Goal: Task Accomplishment & Management: Use online tool/utility

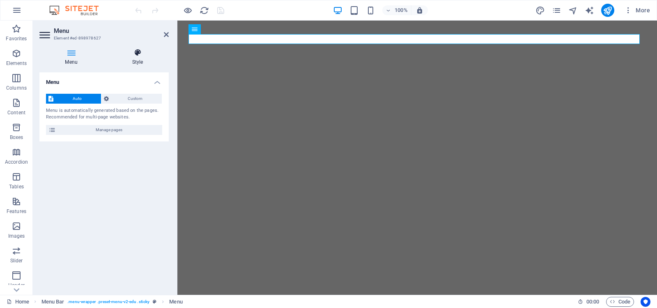
click at [138, 53] on icon at bounding box center [137, 52] width 62 height 8
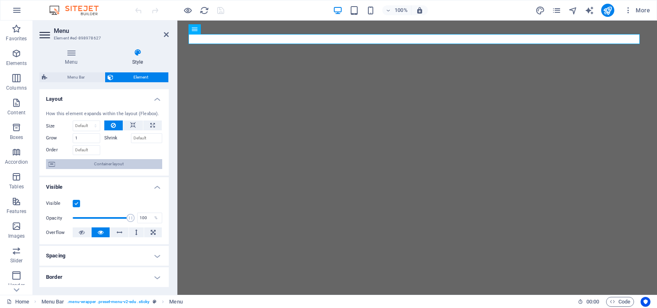
click at [109, 163] on span "Container layout" at bounding box center [108, 164] width 102 height 10
select select "px"
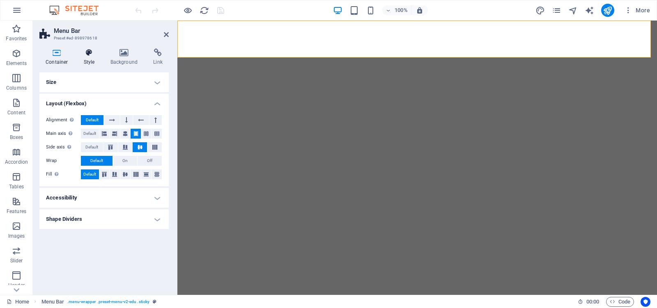
click at [87, 54] on icon at bounding box center [89, 52] width 23 height 8
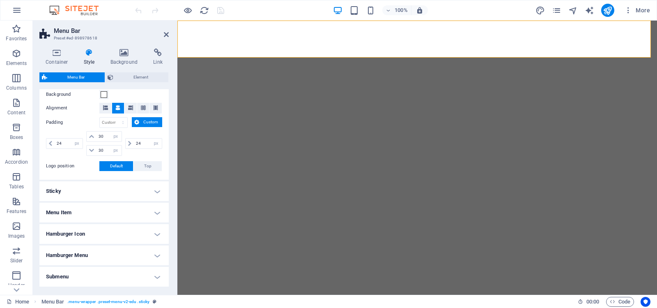
scroll to position [193, 0]
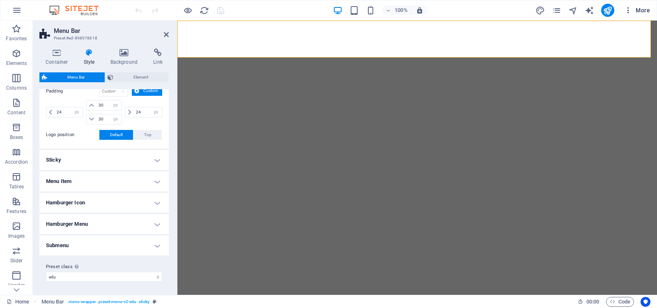
click at [629, 9] on icon "button" at bounding box center [628, 10] width 8 height 8
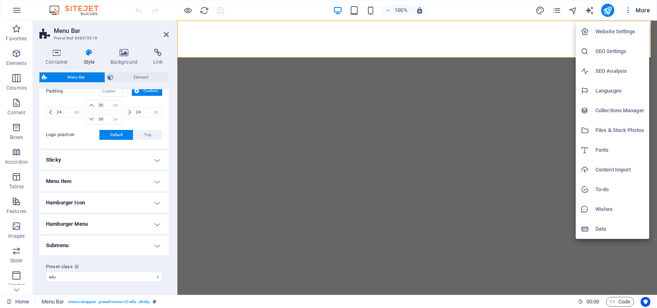
click at [555, 10] on div at bounding box center [328, 154] width 657 height 308
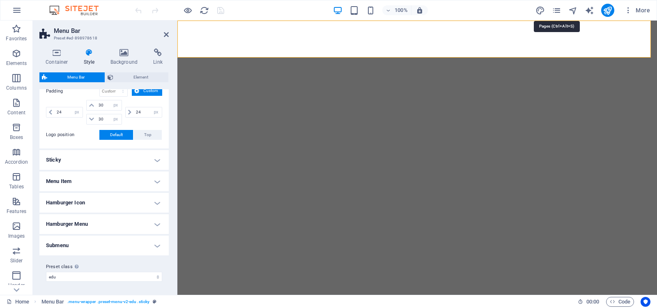
click at [555, 10] on icon "pages" at bounding box center [556, 10] width 9 height 9
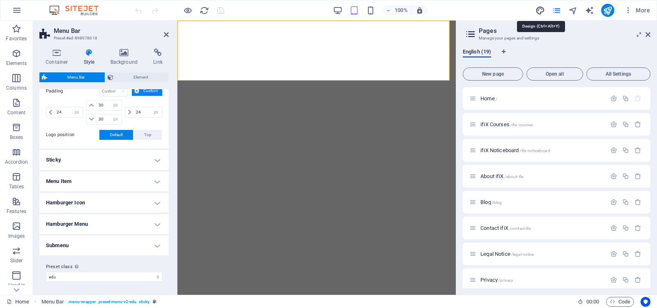
click at [542, 10] on icon "design" at bounding box center [539, 10] width 9 height 9
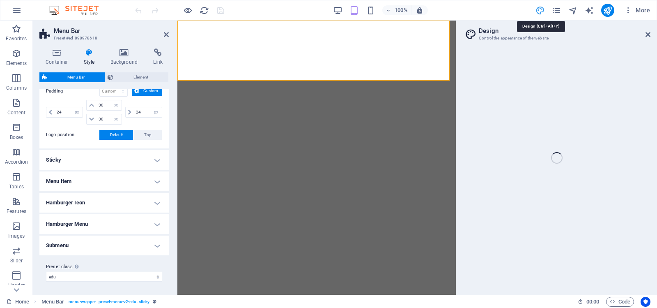
select select "700"
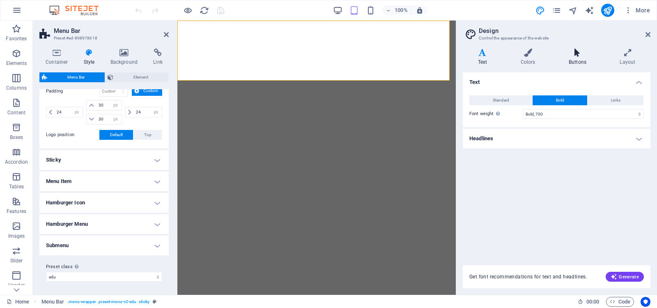
click at [577, 53] on icon at bounding box center [577, 52] width 48 height 8
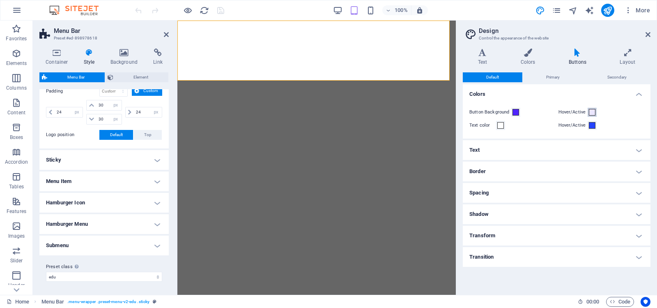
click at [592, 112] on span at bounding box center [592, 112] width 7 height 7
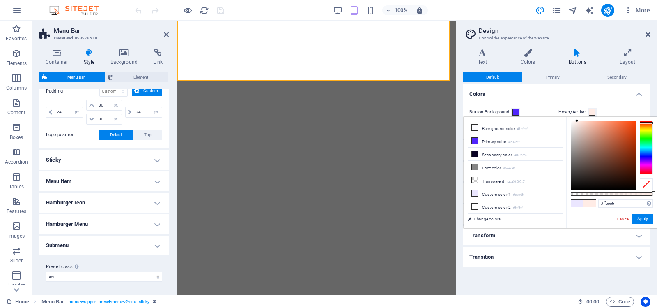
click at [647, 123] on div at bounding box center [646, 147] width 13 height 53
click at [634, 122] on div at bounding box center [603, 155] width 65 height 68
type input "#f84103"
click at [635, 122] on div at bounding box center [634, 122] width 3 height 3
click at [642, 217] on button "Apply" at bounding box center [642, 219] width 21 height 10
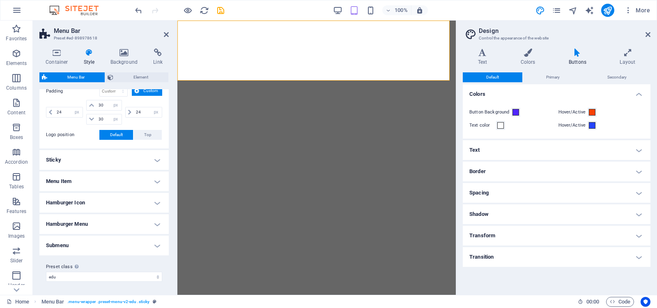
click at [639, 149] on h4 "Text" at bounding box center [557, 150] width 188 height 20
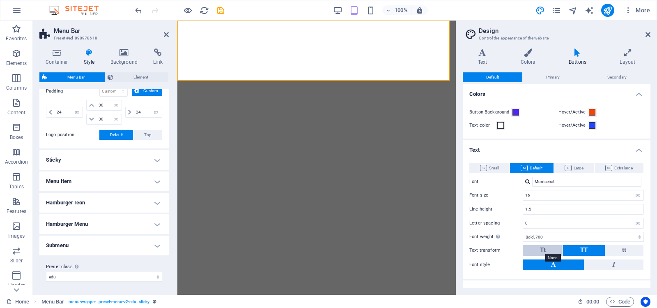
click at [540, 249] on span "Tt" at bounding box center [543, 249] width 6 height 7
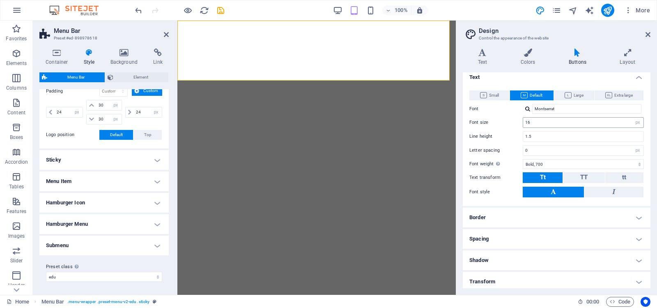
scroll to position [82, 0]
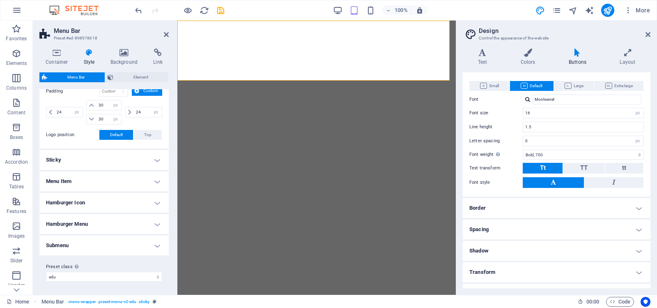
click at [638, 206] on h4 "Border" at bounding box center [557, 208] width 188 height 20
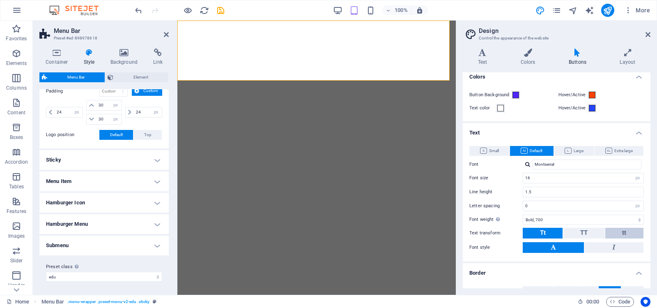
scroll to position [0, 0]
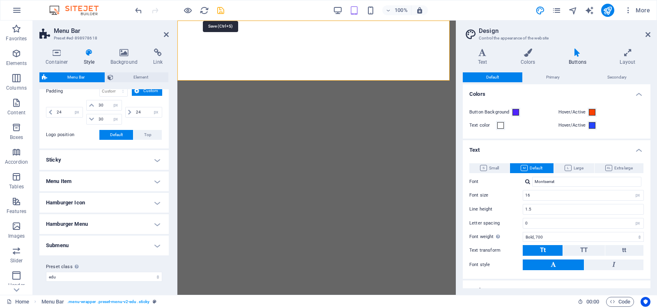
click at [219, 10] on icon "save" at bounding box center [220, 10] width 9 height 9
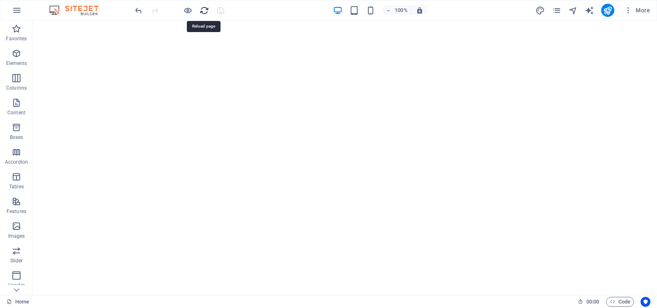
click at [203, 11] on icon "reload" at bounding box center [204, 10] width 9 height 9
click at [542, 10] on icon "design" at bounding box center [539, 10] width 9 height 9
select select "px"
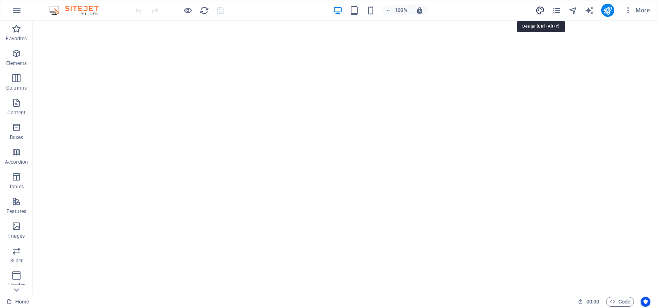
select select "700"
select select "px"
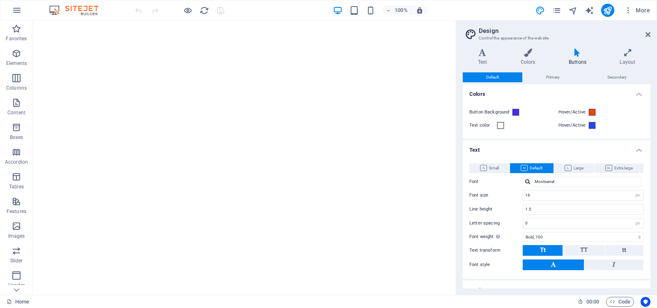
click at [578, 53] on icon at bounding box center [577, 52] width 48 height 8
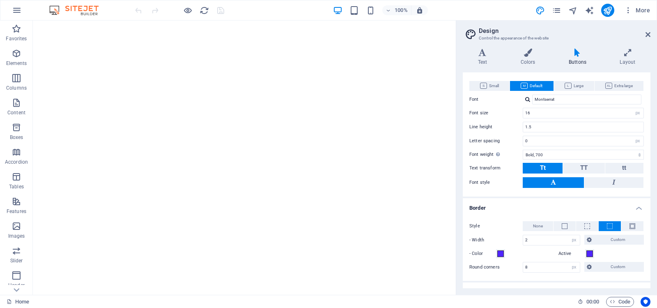
scroll to position [123, 0]
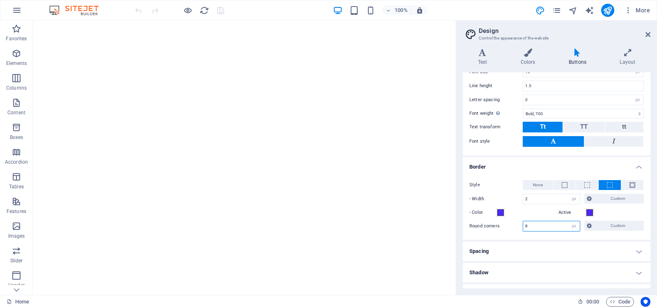
click at [533, 228] on input "8" at bounding box center [551, 226] width 57 height 10
type input "10"
click at [217, 9] on icon "save" at bounding box center [220, 10] width 9 height 9
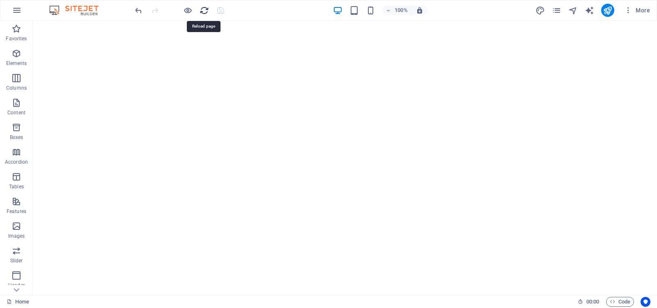
click at [204, 9] on icon "reload" at bounding box center [204, 10] width 9 height 9
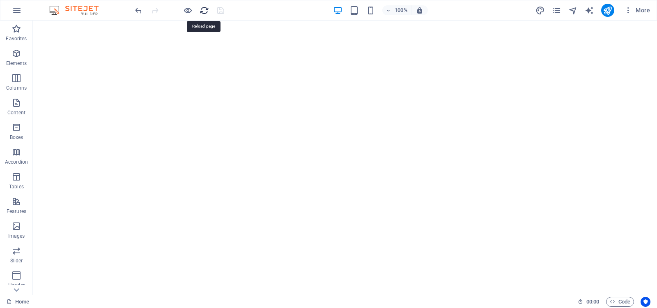
click at [204, 9] on icon "reload" at bounding box center [204, 10] width 9 height 9
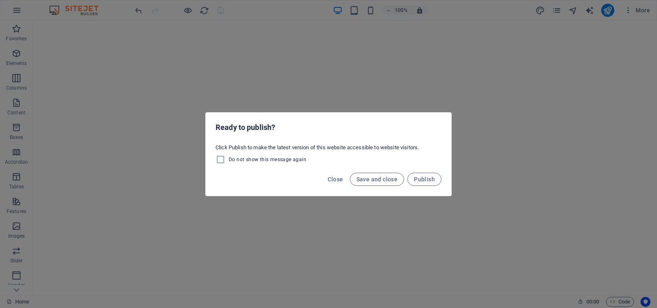
click at [343, 155] on div "Click Publish to make the latest version of this website accessible to website …" at bounding box center [329, 153] width 246 height 27
click at [337, 178] on span "Close" at bounding box center [336, 179] width 16 height 7
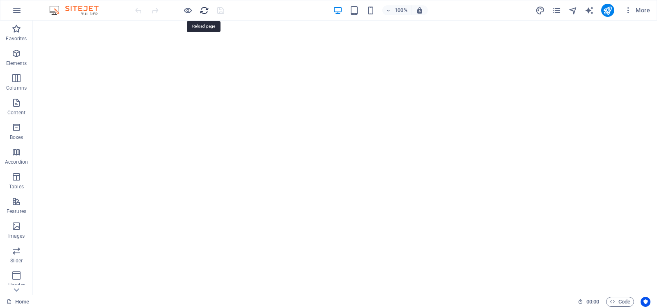
click at [204, 9] on icon "reload" at bounding box center [204, 10] width 9 height 9
click at [540, 9] on icon "design" at bounding box center [539, 10] width 9 height 9
select select "px"
select select "700"
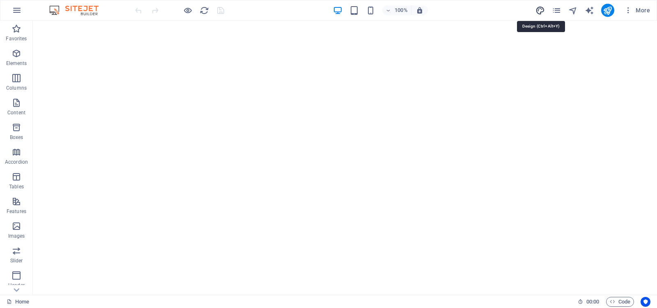
select select "px"
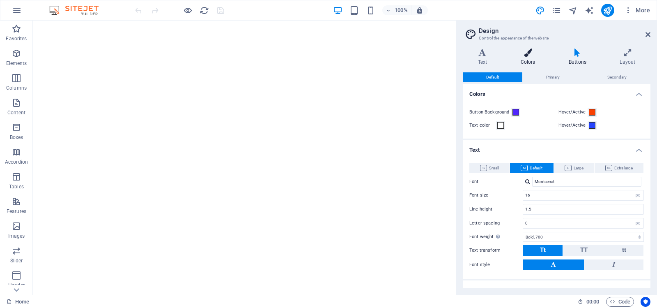
click at [526, 55] on icon at bounding box center [527, 52] width 45 height 8
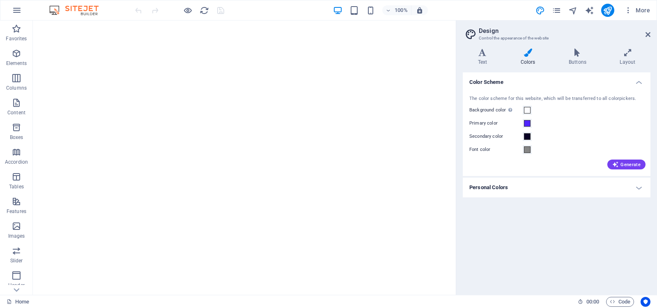
click at [639, 186] on h4 "Personal Colors" at bounding box center [557, 187] width 188 height 20
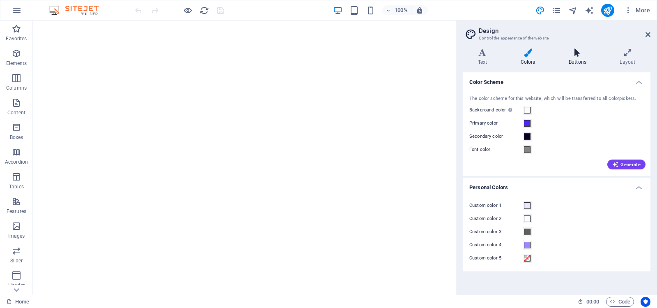
click at [576, 53] on icon at bounding box center [577, 52] width 48 height 8
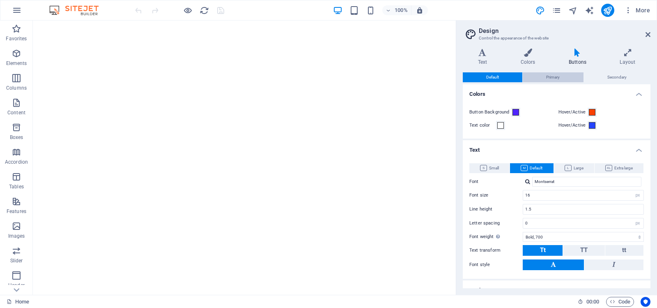
click at [554, 76] on span "Primary" at bounding box center [553, 77] width 14 height 10
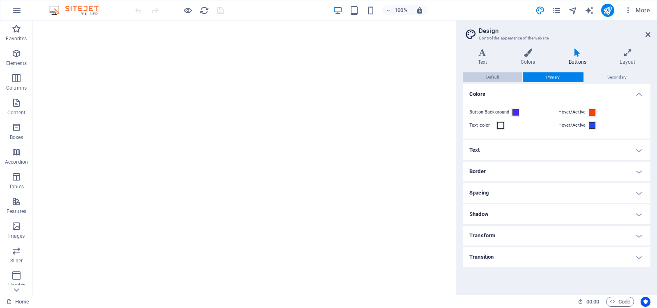
click at [494, 75] on span "Default" at bounding box center [492, 77] width 13 height 10
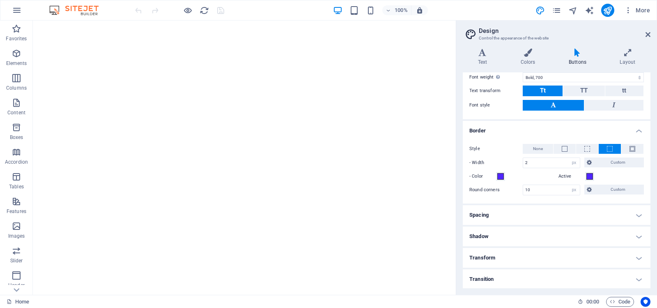
scroll to position [160, 0]
click at [571, 188] on select "px rem vh vw Custom" at bounding box center [573, 189] width 11 height 10
click at [568, 184] on select "px rem vh vw Custom" at bounding box center [573, 189] width 11 height 10
click at [537, 188] on input "10" at bounding box center [551, 189] width 57 height 10
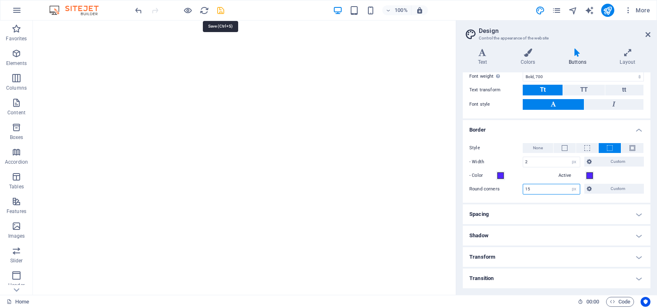
type input "15"
click at [218, 10] on icon "save" at bounding box center [220, 10] width 9 height 9
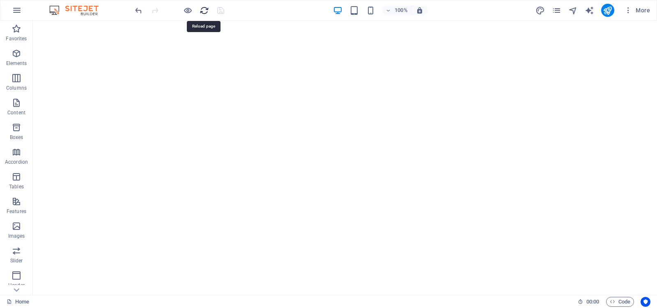
click at [202, 10] on icon "reload" at bounding box center [204, 10] width 9 height 9
click at [539, 9] on icon "design" at bounding box center [539, 10] width 9 height 9
select select "px"
select select "700"
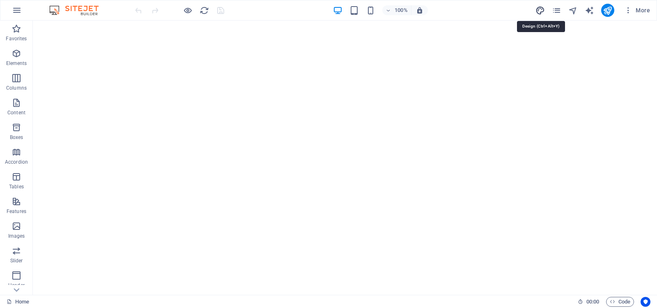
select select "px"
select select "rem"
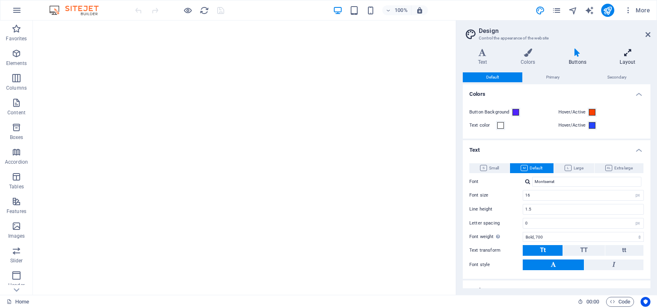
click at [627, 53] on icon at bounding box center [628, 52] width 46 height 8
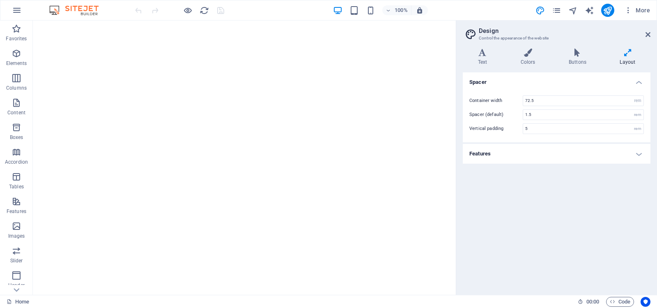
click at [638, 153] on h4 "Features" at bounding box center [557, 154] width 188 height 20
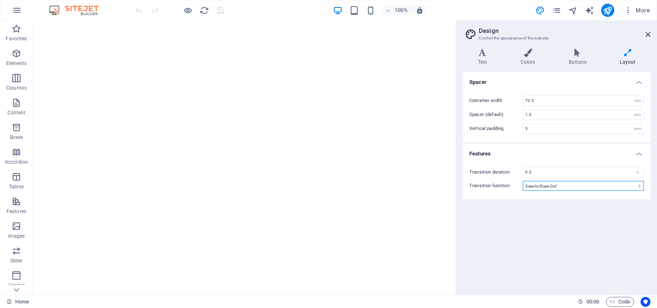
click at [639, 186] on select "Ease Ease In Ease Out Ease In/Ease Out Linear" at bounding box center [583, 186] width 121 height 10
click at [494, 224] on div "Spacer Container width 72.5 rem px Spacer (default) 1.5 rem Vertical padding 5 …" at bounding box center [557, 180] width 188 height 216
click at [639, 81] on h4 "Spacer" at bounding box center [557, 79] width 188 height 15
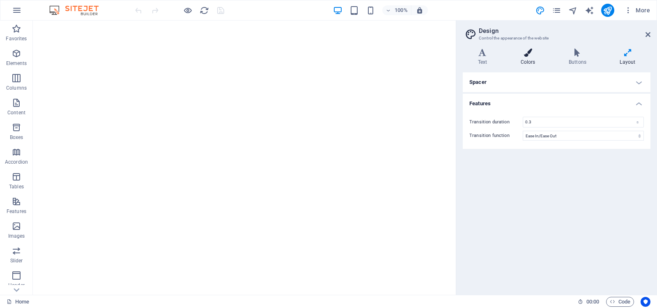
click at [529, 53] on icon at bounding box center [527, 52] width 45 height 8
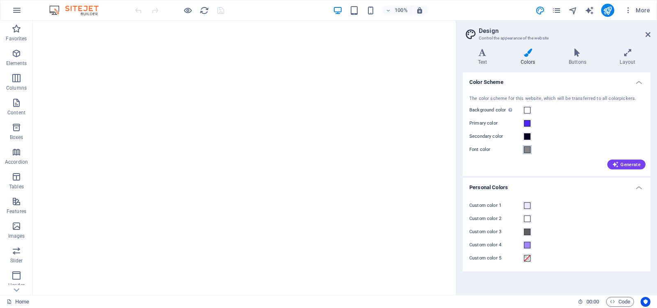
click at [527, 149] on span at bounding box center [527, 149] width 7 height 7
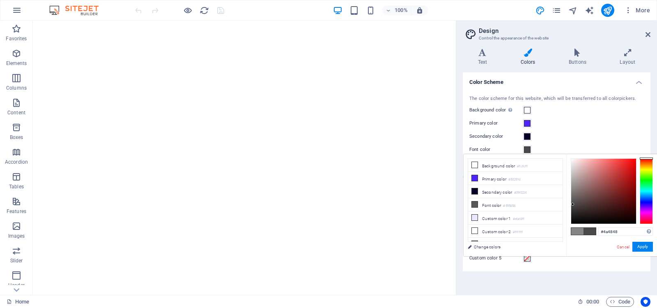
type input "#494646"
drag, startPoint x: 572, startPoint y: 188, endPoint x: 573, endPoint y: 204, distance: 16.1
click at [573, 204] on div at bounding box center [572, 204] width 3 height 3
click at [642, 246] on button "Apply" at bounding box center [642, 246] width 21 height 10
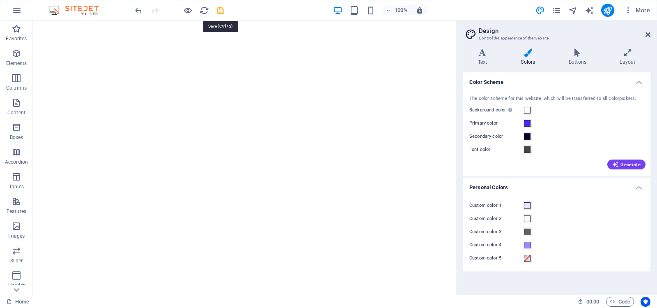
click at [218, 9] on icon "save" at bounding box center [220, 10] width 9 height 9
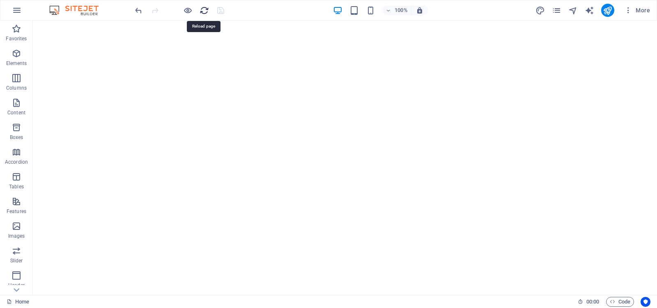
click at [206, 10] on icon "reload" at bounding box center [204, 10] width 9 height 9
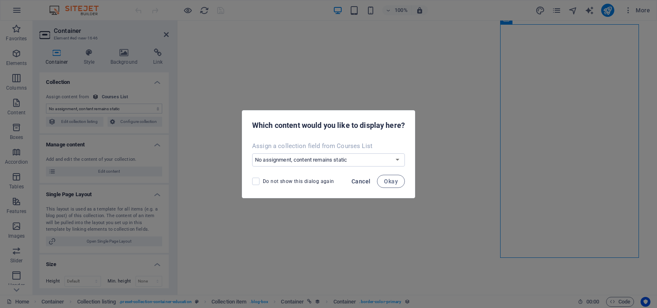
click at [361, 179] on span "Cancel" at bounding box center [360, 181] width 19 height 7
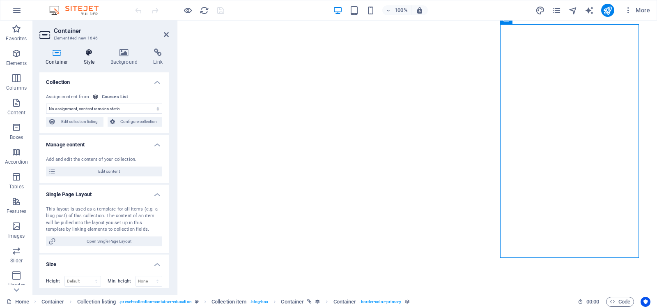
click at [85, 51] on icon at bounding box center [89, 52] width 23 height 8
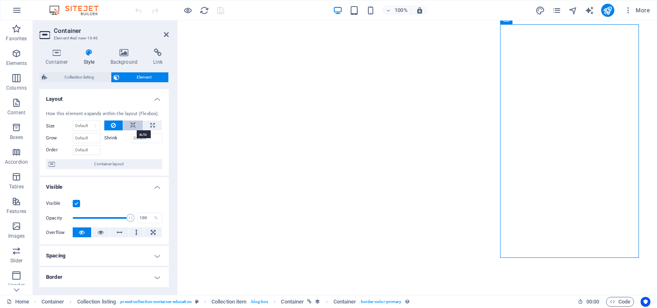
click at [130, 124] on icon at bounding box center [133, 125] width 6 height 10
click at [152, 125] on icon at bounding box center [152, 125] width 5 height 10
type input "100"
select select "%"
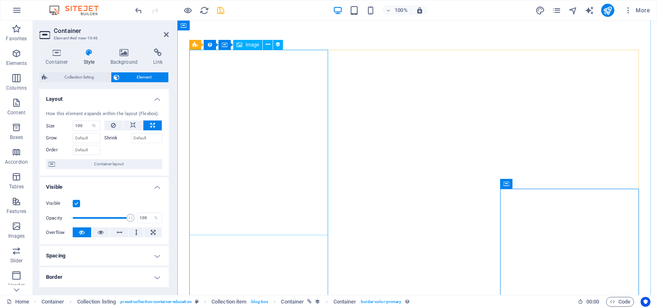
select select "our-course-image"
select select "%"
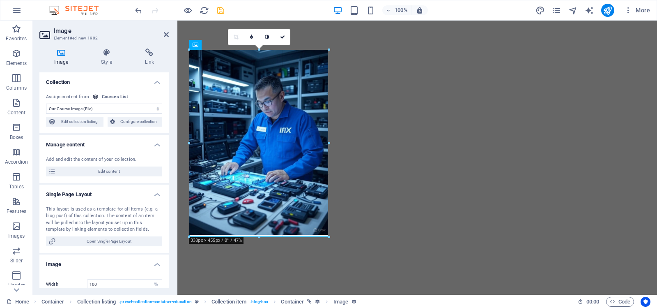
drag, startPoint x: 258, startPoint y: 235, endPoint x: 284, endPoint y: 237, distance: 25.9
type input "335"
select select "px"
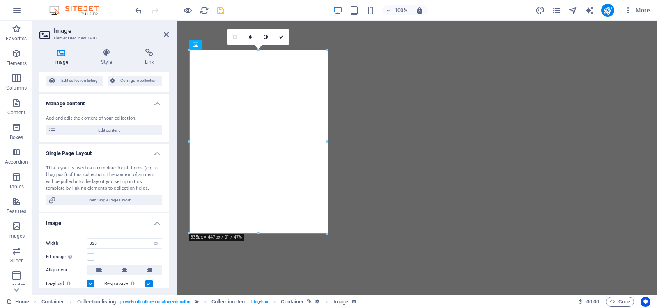
scroll to position [82, 0]
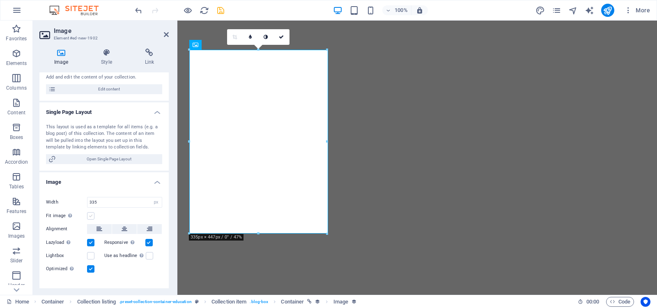
click at [91, 215] on label at bounding box center [90, 215] width 7 height 7
click at [0, 0] on input "Fit image Automatically fit image to a fixed width and height" at bounding box center [0, 0] width 0 height 0
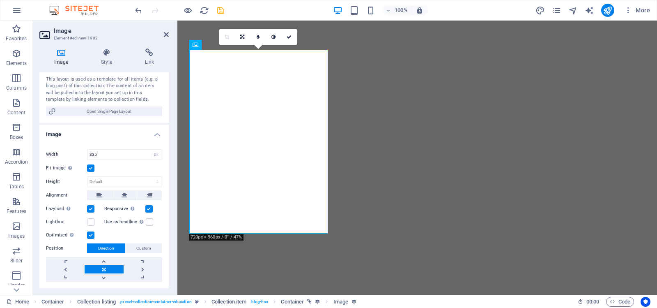
scroll to position [123, 0]
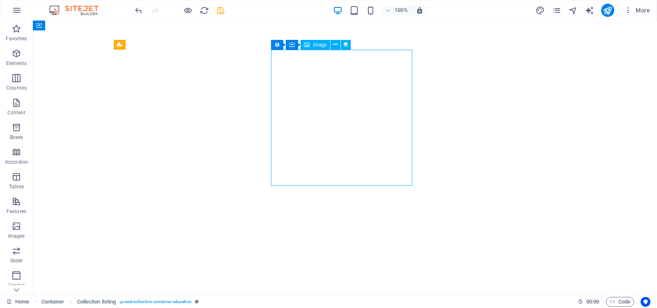
select select "our-course-image"
select select "px"
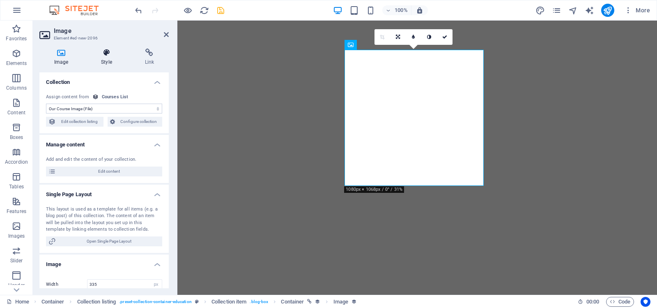
click at [106, 55] on icon at bounding box center [106, 52] width 40 height 8
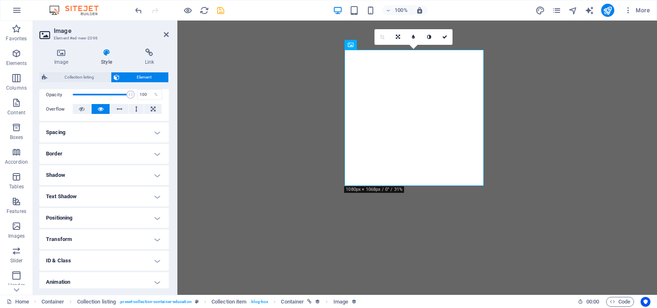
scroll to position [0, 0]
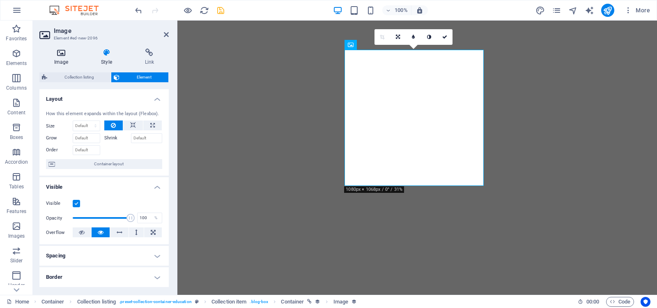
click at [60, 53] on icon at bounding box center [61, 52] width 44 height 8
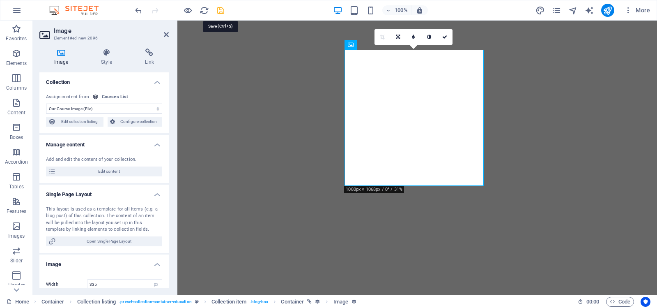
click at [219, 10] on icon "save" at bounding box center [220, 10] width 9 height 9
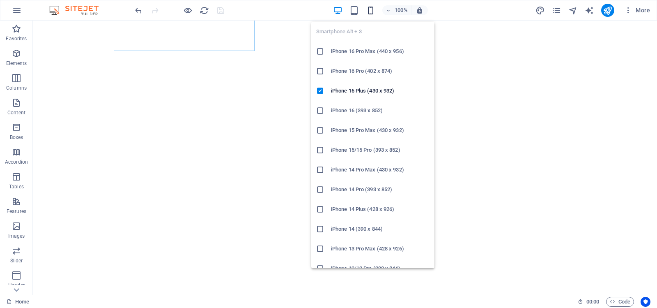
click at [370, 11] on icon "button" at bounding box center [370, 10] width 9 height 9
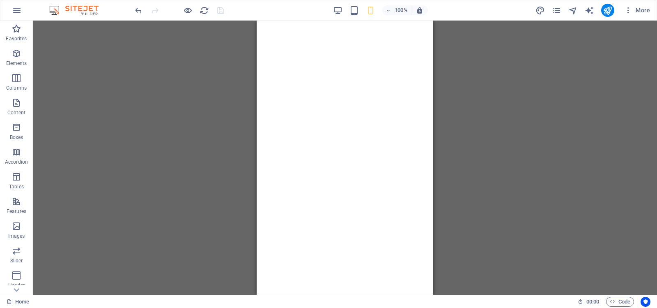
click at [490, 94] on div "Text H2 Separator Image Video Spacer Container H3 Container 2 columns Container…" at bounding box center [345, 158] width 624 height 274
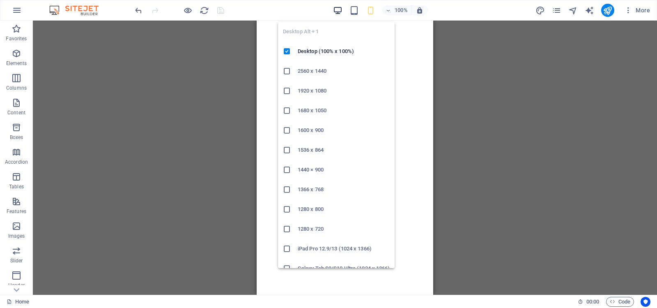
click at [337, 10] on icon "button" at bounding box center [337, 10] width 9 height 9
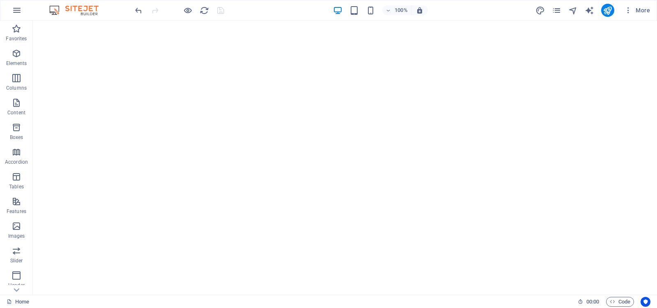
click at [461, 8] on div "100% More" at bounding box center [393, 10] width 520 height 13
click at [629, 11] on icon "button" at bounding box center [628, 10] width 8 height 8
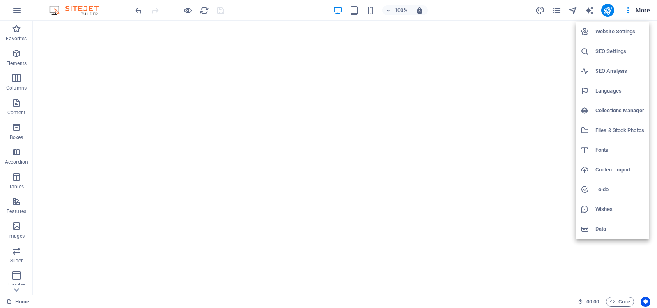
click at [603, 30] on h6 "Website Settings" at bounding box center [619, 32] width 49 height 10
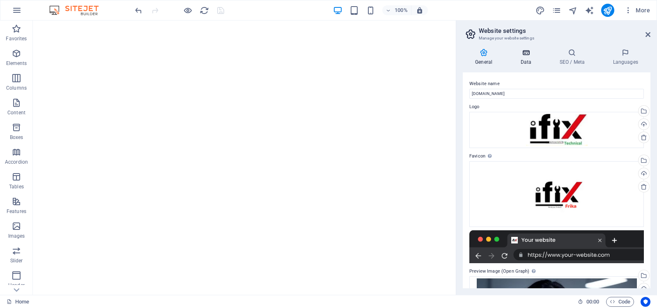
click at [527, 51] on icon at bounding box center [526, 52] width 36 height 8
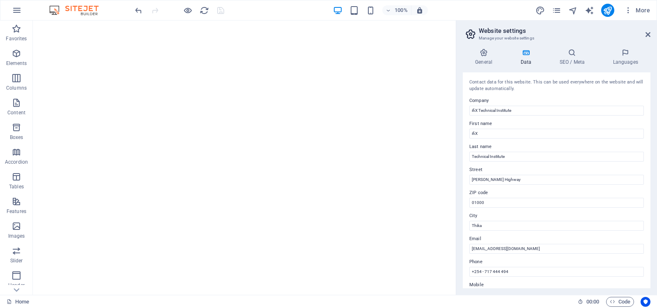
scroll to position [41, 0]
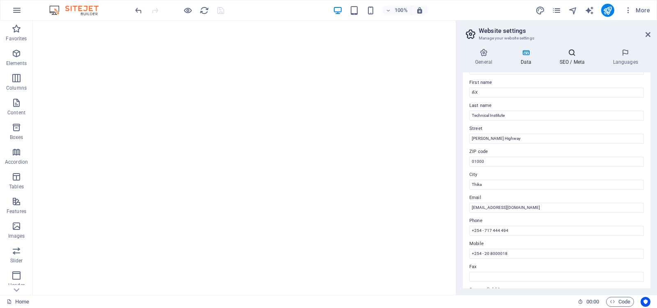
click at [574, 57] on h4 "SEO / Meta" at bounding box center [573, 56] width 53 height 17
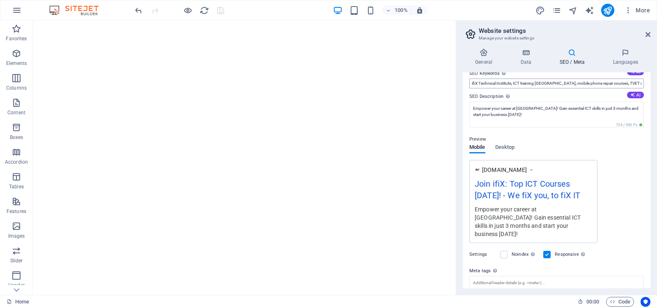
scroll to position [0, 0]
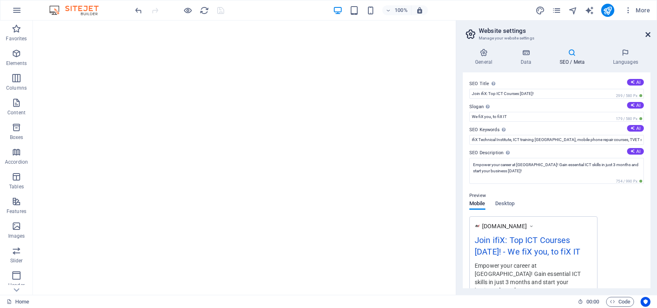
click at [648, 34] on icon at bounding box center [647, 34] width 5 height 7
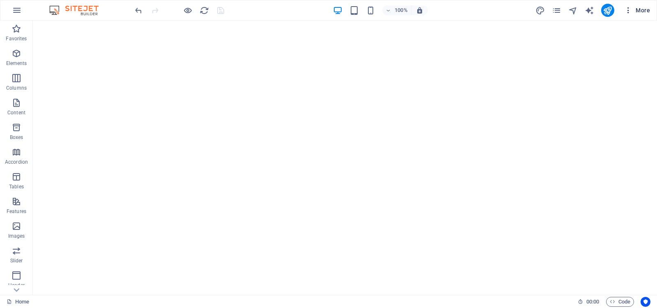
click at [639, 9] on span "More" at bounding box center [637, 10] width 26 height 8
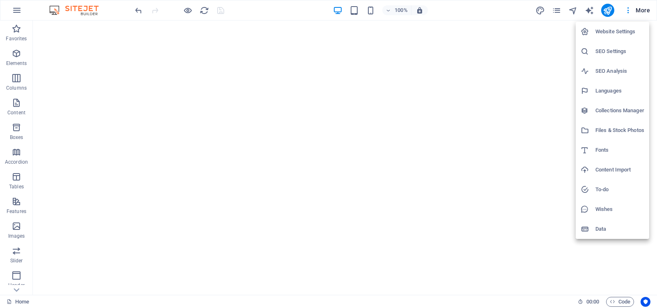
click at [608, 70] on h6 "SEO Analysis" at bounding box center [619, 71] width 49 height 10
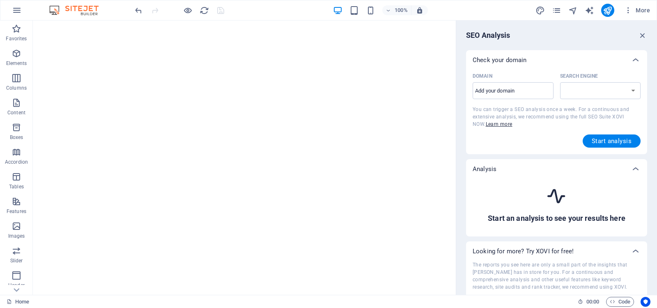
select select "[DOMAIN_NAME]"
click at [628, 9] on icon "button" at bounding box center [628, 10] width 8 height 8
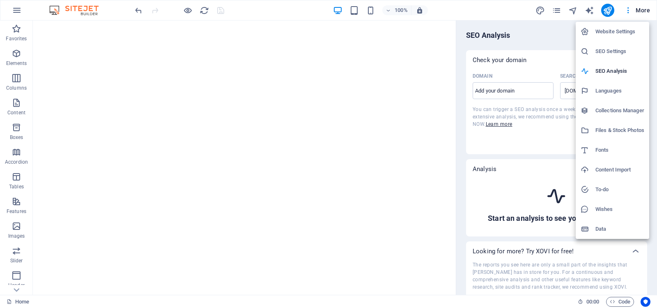
click at [614, 32] on h6 "Website Settings" at bounding box center [619, 32] width 49 height 10
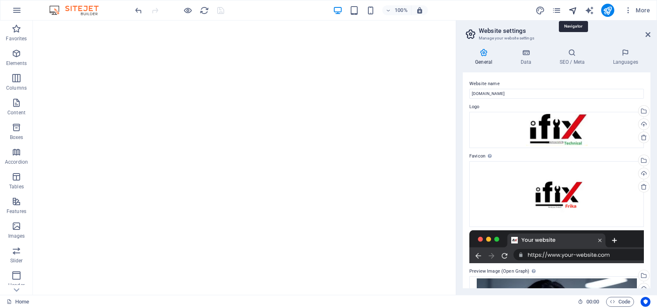
click at [573, 9] on icon "navigator" at bounding box center [572, 10] width 9 height 9
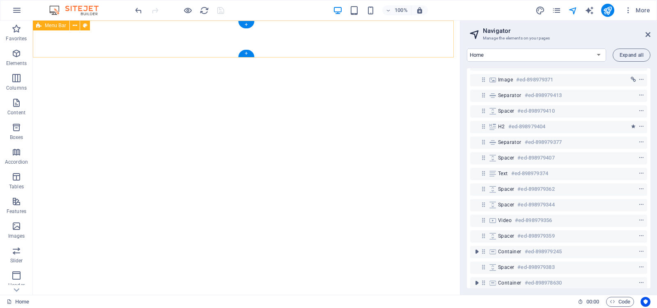
scroll to position [41, 0]
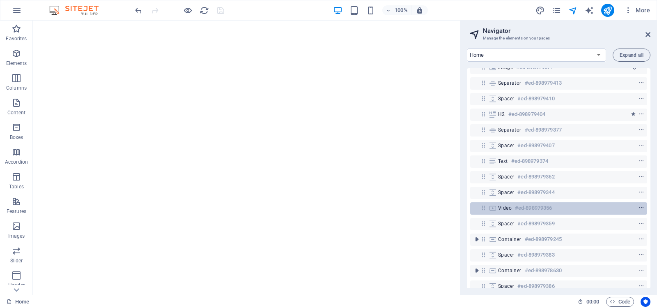
click at [641, 207] on icon "context-menu" at bounding box center [641, 208] width 6 height 6
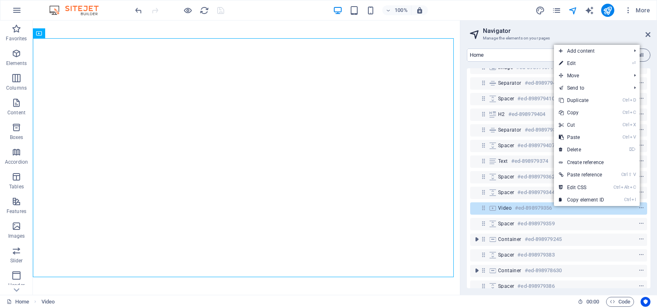
scroll to position [82, 0]
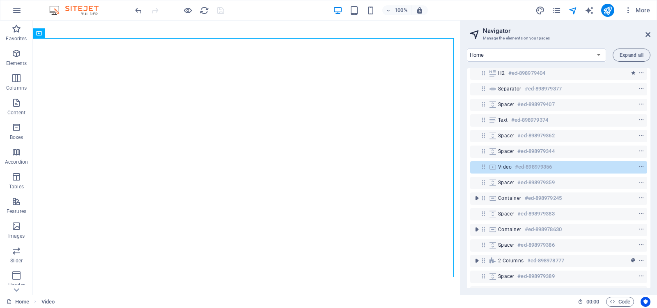
click at [601, 28] on h2 "Navigator" at bounding box center [567, 30] width 168 height 7
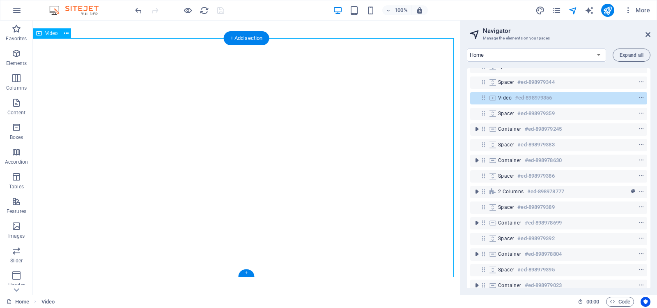
scroll to position [164, 0]
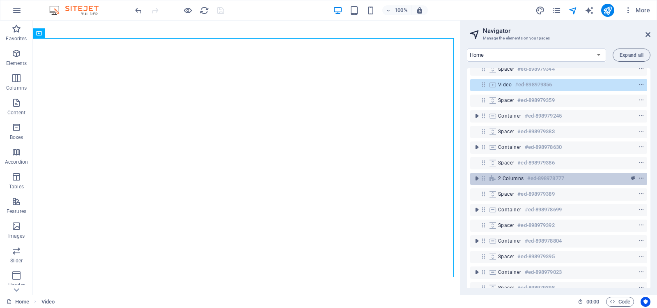
click at [640, 177] on icon "context-menu" at bounding box center [641, 178] width 6 height 6
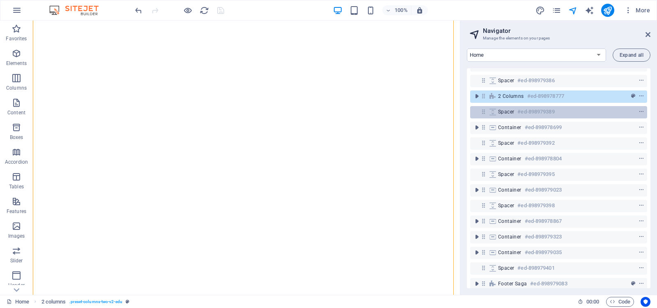
scroll to position [258, 0]
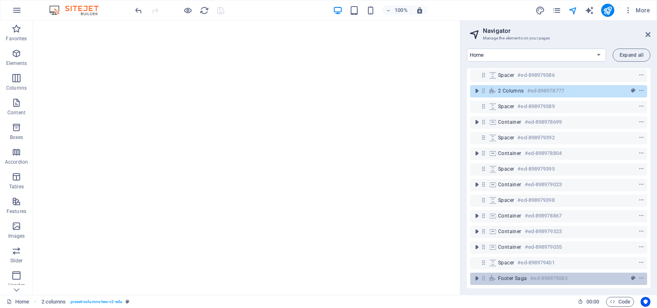
click at [517, 275] on span "Footer Saga" at bounding box center [512, 278] width 29 height 7
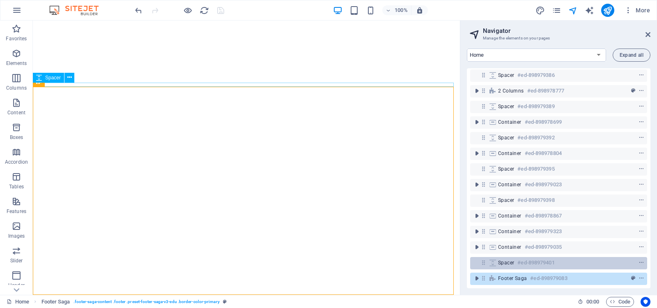
click at [618, 257] on div at bounding box center [626, 262] width 39 height 10
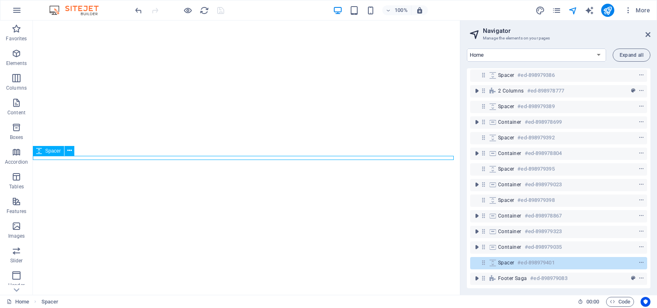
click at [618, 257] on div at bounding box center [626, 262] width 39 height 10
select select "px"
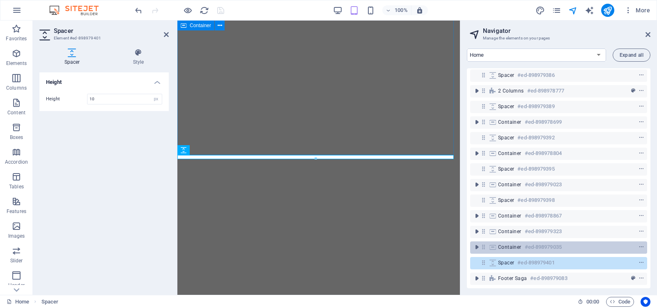
click at [618, 242] on div at bounding box center [626, 247] width 39 height 10
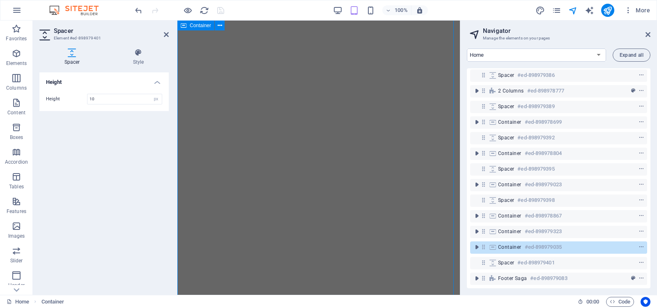
click at [618, 242] on div at bounding box center [626, 247] width 39 height 10
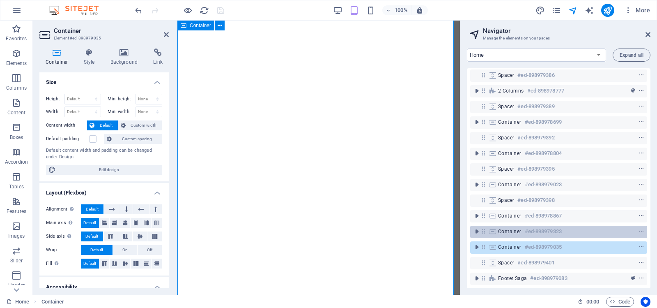
click at [616, 226] on div at bounding box center [626, 231] width 39 height 10
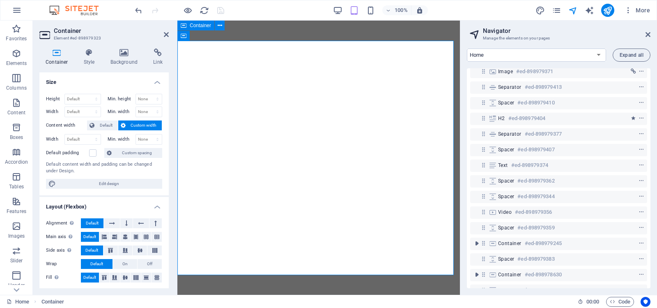
scroll to position [41, 0]
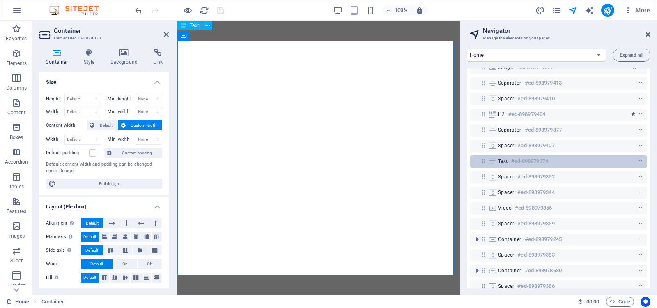
click at [590, 158] on div "Text #ed-898979374" at bounding box center [552, 161] width 108 height 10
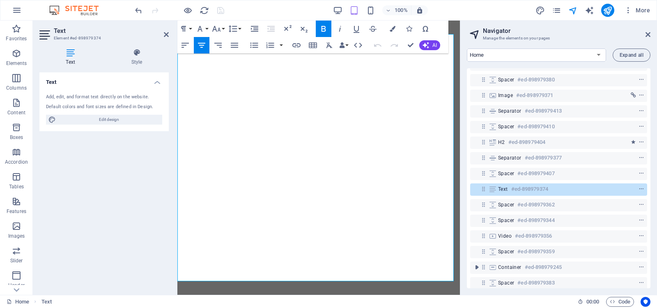
scroll to position [0, 0]
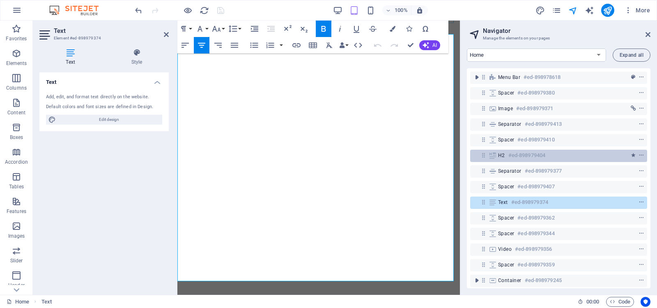
click at [587, 155] on div "H2 #ed-898979404" at bounding box center [552, 155] width 108 height 10
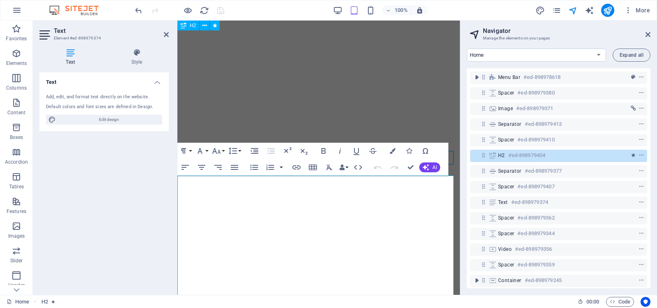
click at [587, 155] on div "H2 #ed-898979404" at bounding box center [552, 155] width 108 height 10
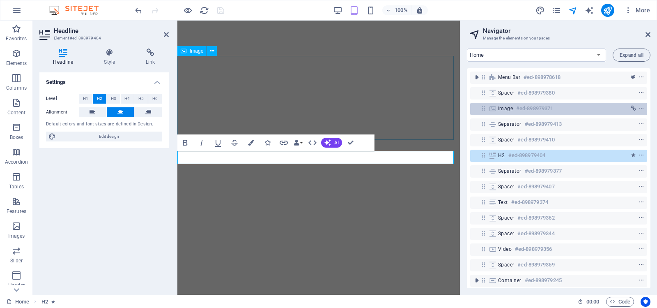
click at [583, 109] on div "Image #ed-898979371" at bounding box center [552, 108] width 108 height 10
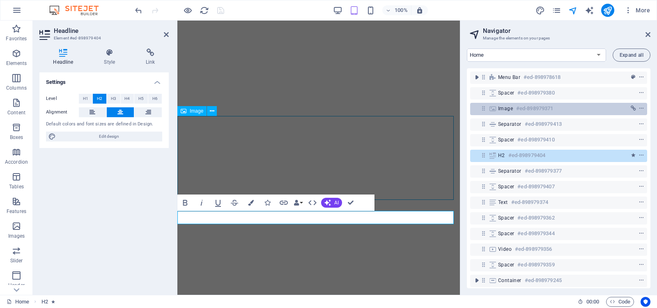
click at [583, 109] on div "Image #ed-898979371" at bounding box center [552, 108] width 108 height 10
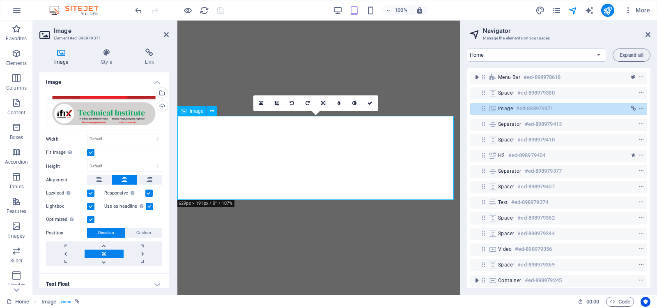
click at [640, 107] on icon "context-menu" at bounding box center [641, 109] width 6 height 6
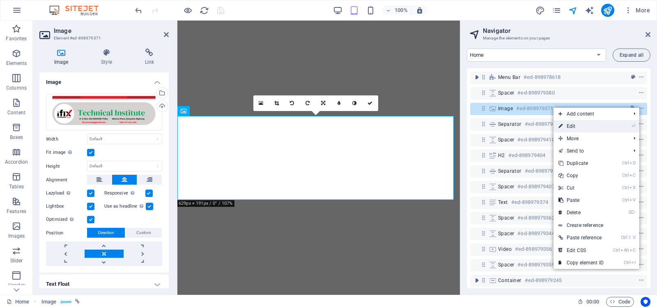
click at [608, 126] on li "⏎ Edit" at bounding box center [596, 126] width 86 height 12
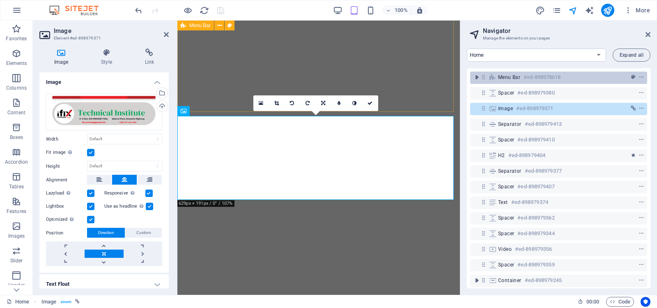
click at [599, 77] on div "Menu Bar #ed-898978618" at bounding box center [552, 77] width 108 height 10
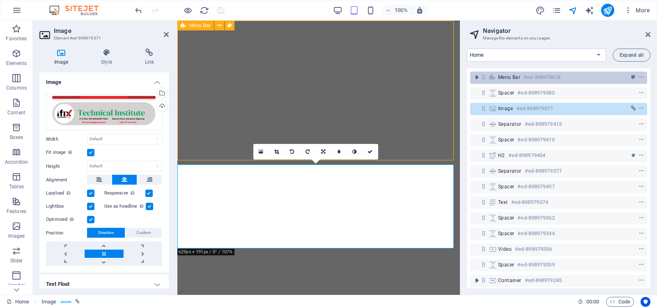
click at [599, 77] on div "Menu Bar #ed-898978618" at bounding box center [552, 77] width 108 height 10
select select "header"
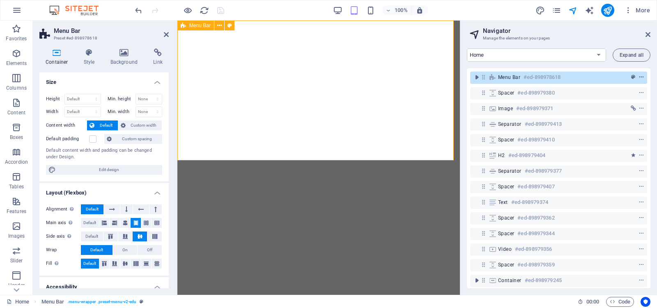
click at [640, 76] on icon "context-menu" at bounding box center [641, 77] width 6 height 6
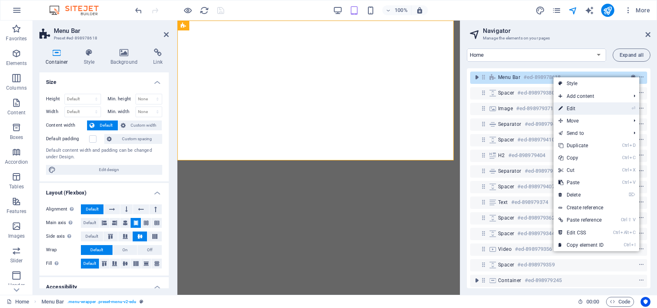
click at [584, 110] on link "⏎ Edit" at bounding box center [580, 108] width 55 height 12
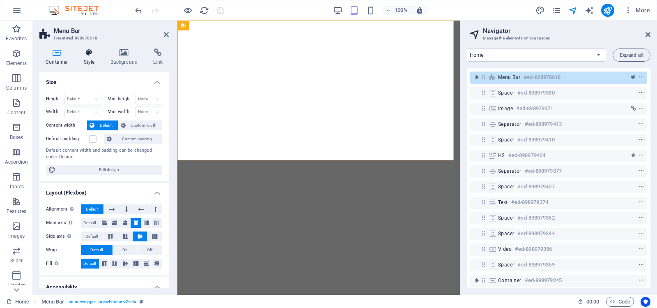
click at [88, 53] on icon at bounding box center [89, 52] width 23 height 8
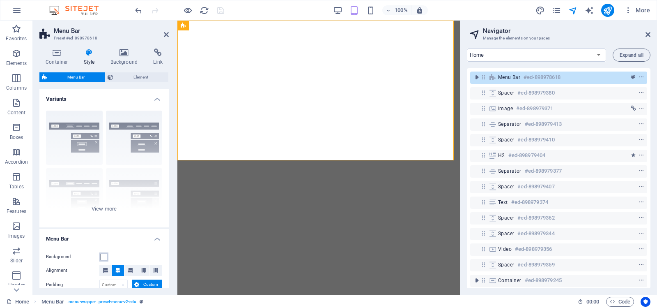
click at [102, 255] on span at bounding box center [104, 256] width 7 height 7
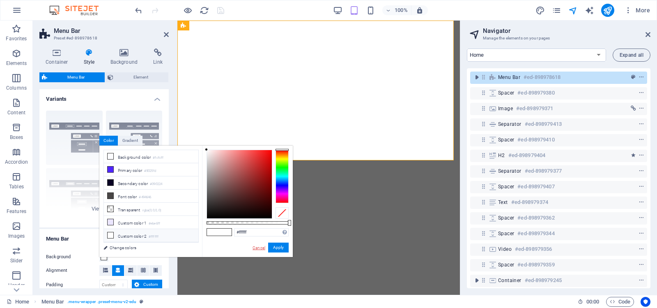
click at [260, 248] on link "Cancel" at bounding box center [259, 247] width 14 height 6
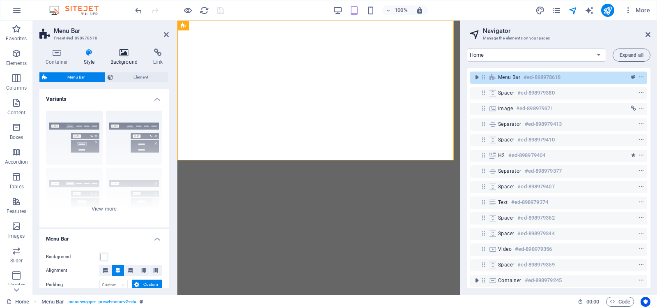
click at [124, 53] on icon at bounding box center [124, 52] width 40 height 8
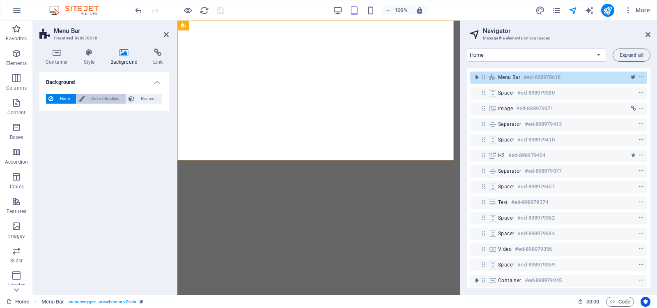
click at [106, 98] on span "Color / Gradient" at bounding box center [105, 99] width 36 height 10
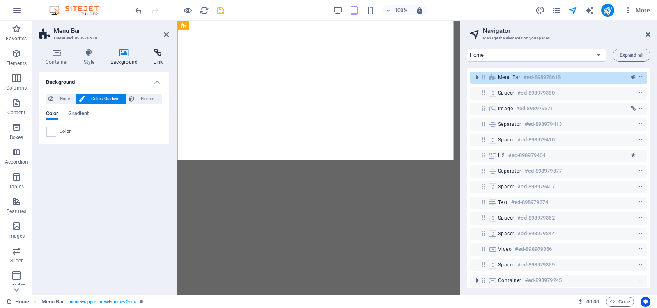
click at [158, 54] on icon at bounding box center [158, 52] width 22 height 8
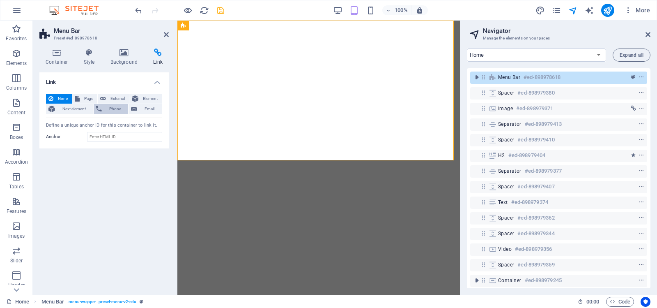
click at [115, 108] on span "Phone" at bounding box center [115, 109] width 22 height 10
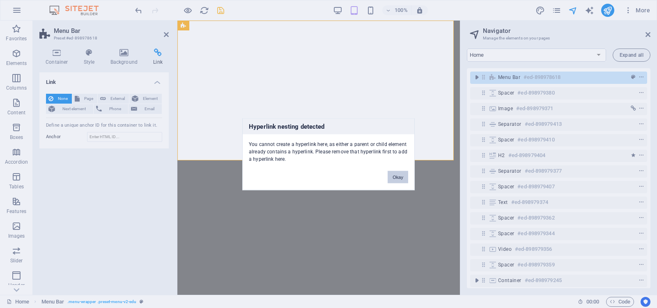
click at [397, 175] on button "Okay" at bounding box center [398, 176] width 21 height 12
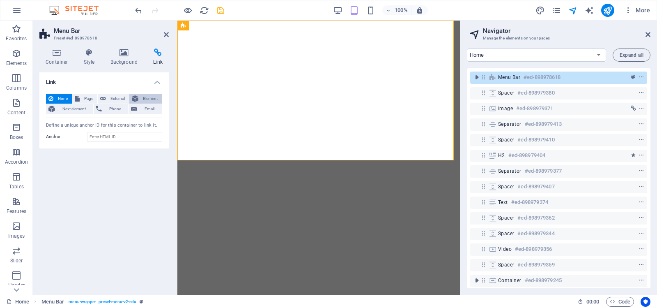
click at [149, 98] on span "Element" at bounding box center [150, 99] width 18 height 10
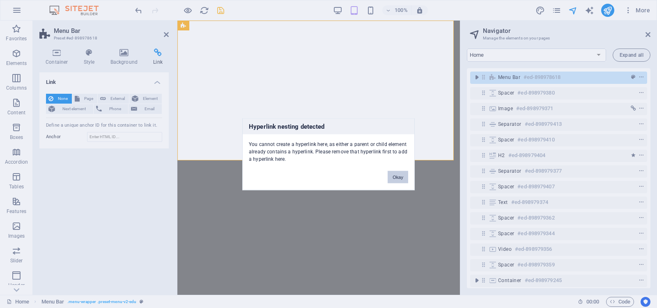
click at [397, 176] on button "Okay" at bounding box center [398, 176] width 21 height 12
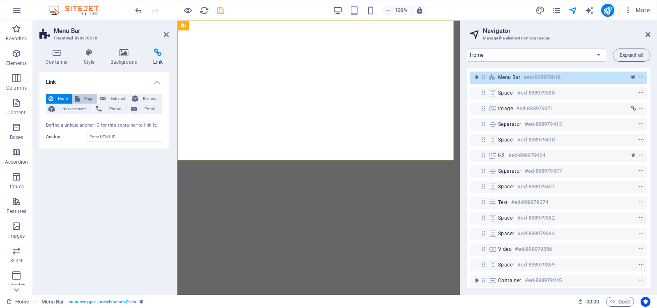
click at [86, 99] on span "Page" at bounding box center [88, 99] width 13 height 10
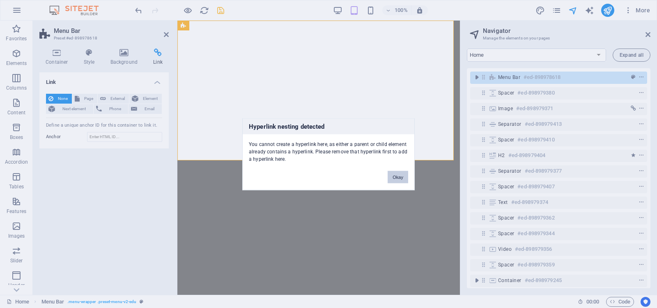
click at [401, 174] on button "Okay" at bounding box center [398, 176] width 21 height 12
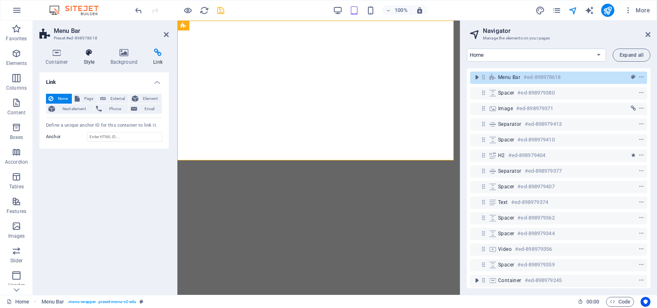
click at [92, 55] on icon at bounding box center [89, 52] width 23 height 8
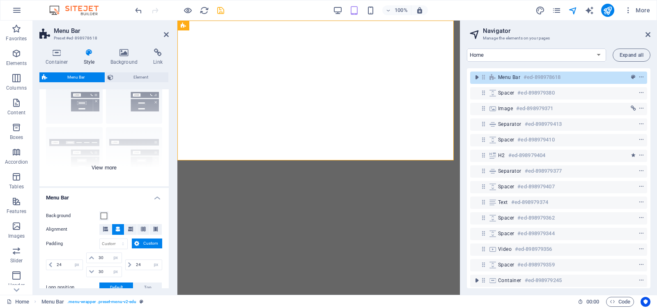
scroll to position [82, 0]
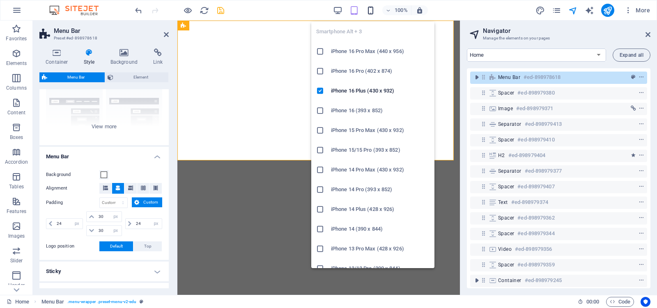
click at [371, 8] on icon "button" at bounding box center [370, 10] width 9 height 9
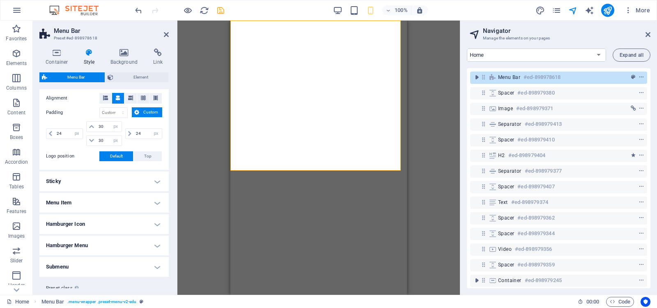
scroll to position [193, 0]
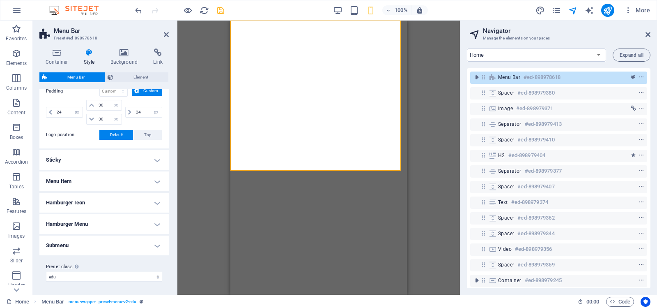
click at [155, 180] on h4 "Menu Item" at bounding box center [103, 181] width 129 height 20
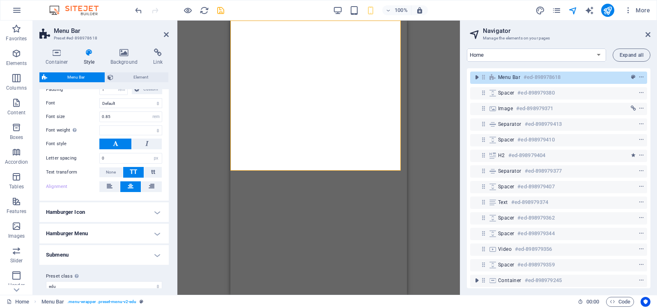
scroll to position [393, 0]
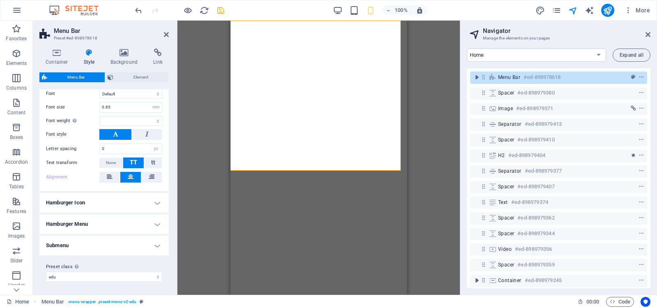
click at [203, 160] on div "Text H2 Separator Image Video Spacer Container H3 Container 2 columns Container…" at bounding box center [318, 158] width 282 height 274
click at [167, 34] on icon at bounding box center [166, 34] width 5 height 7
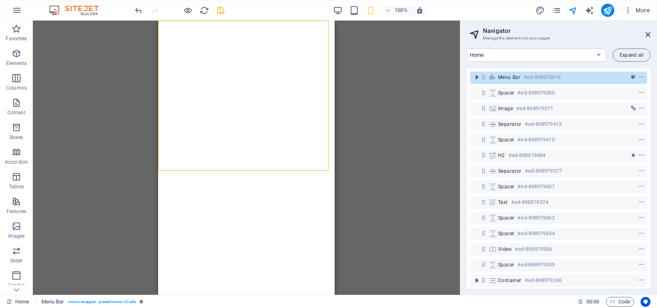
click at [383, 70] on div "Text H2 Separator Image Video Spacer Container H3 Container 2 columns Container…" at bounding box center [246, 158] width 427 height 274
click at [648, 33] on icon at bounding box center [647, 34] width 5 height 7
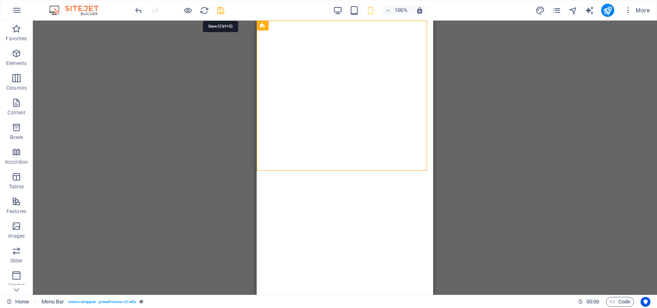
click at [222, 11] on icon "save" at bounding box center [220, 10] width 9 height 9
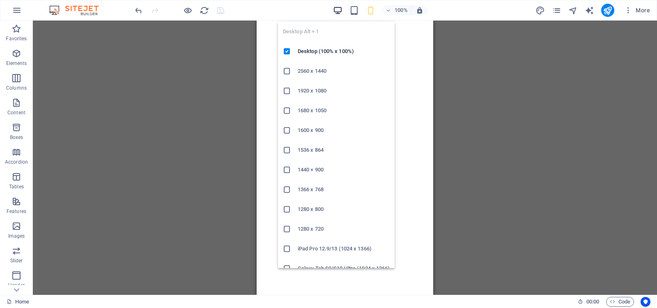
click at [338, 11] on icon "button" at bounding box center [337, 10] width 9 height 9
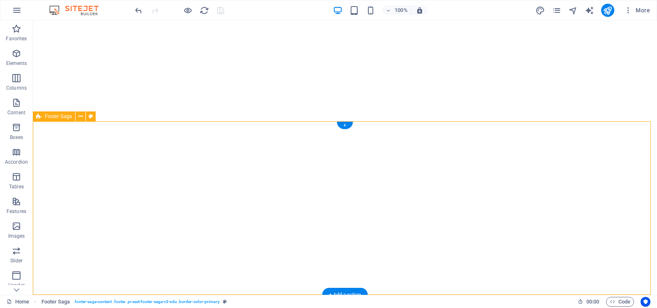
select select "footer"
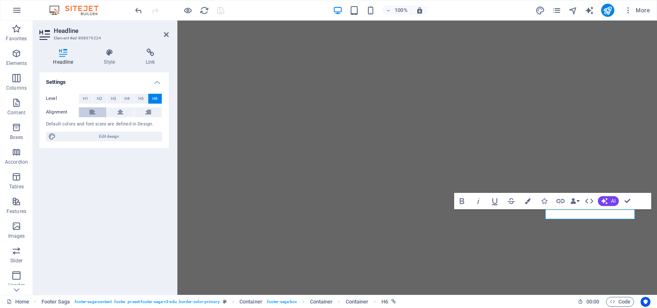
click at [94, 112] on icon at bounding box center [93, 112] width 6 height 10
click at [113, 133] on span "Edit design" at bounding box center [108, 136] width 101 height 10
select select "700"
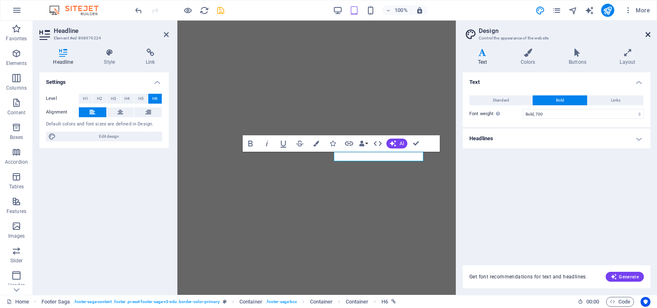
click at [647, 33] on icon at bounding box center [647, 34] width 5 height 7
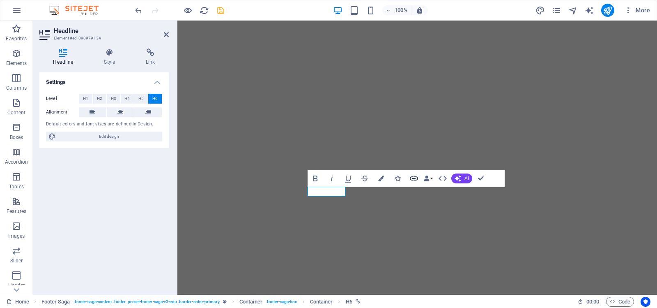
click at [413, 177] on icon "button" at bounding box center [414, 178] width 10 height 10
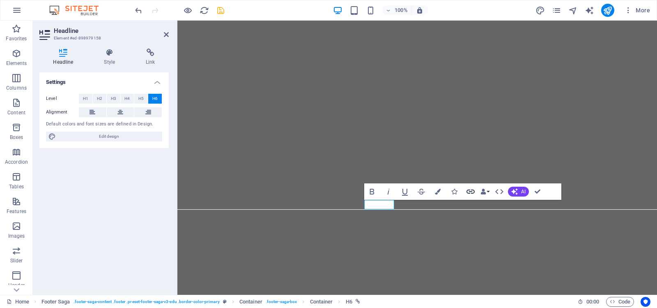
click at [470, 190] on icon "button" at bounding box center [471, 191] width 10 height 10
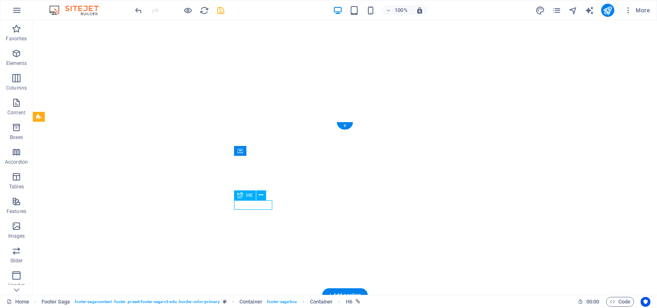
select select "2"
select select
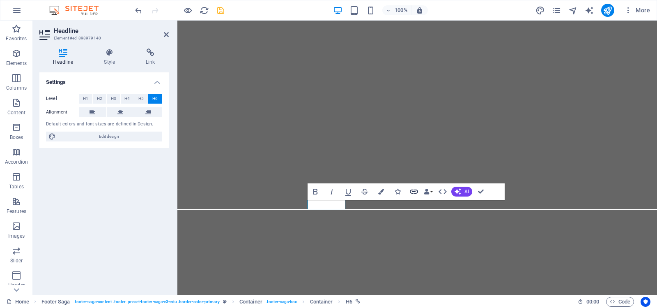
click at [414, 191] on icon "button" at bounding box center [414, 191] width 10 height 10
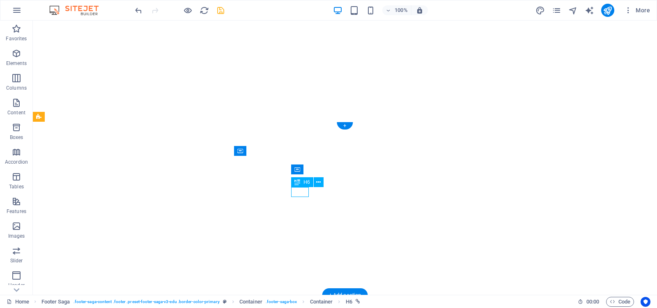
select select "4"
select select
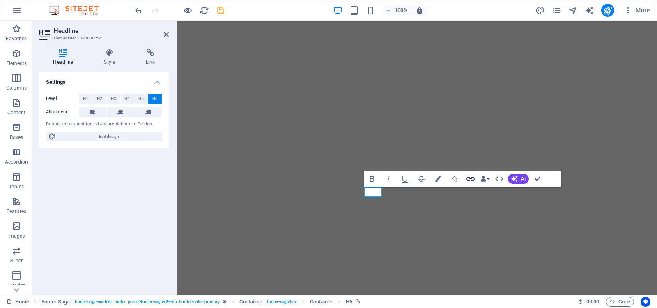
click at [470, 178] on icon "button" at bounding box center [471, 179] width 10 height 10
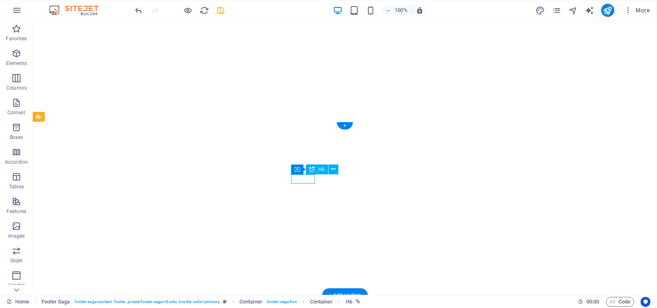
select select "3"
select select
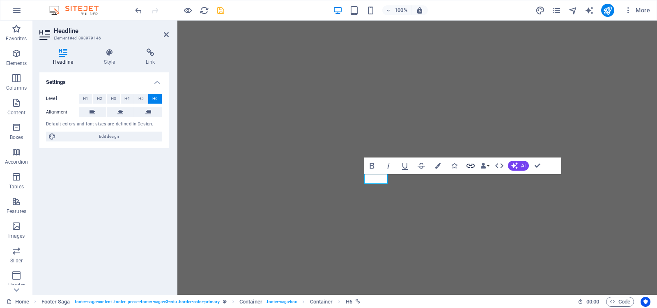
click at [471, 164] on icon "button" at bounding box center [470, 165] width 8 height 4
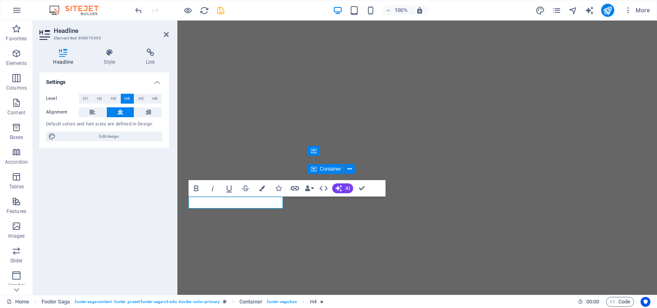
click at [296, 187] on icon "button" at bounding box center [295, 188] width 8 height 4
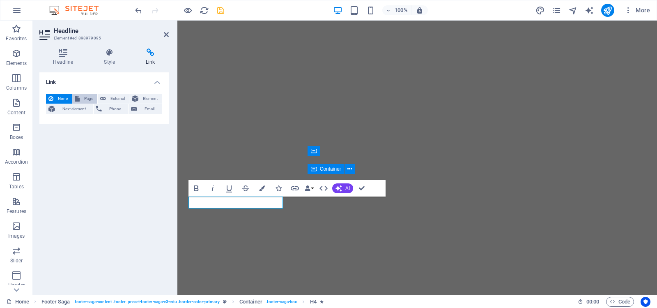
click at [86, 96] on span "Page" at bounding box center [88, 99] width 13 height 10
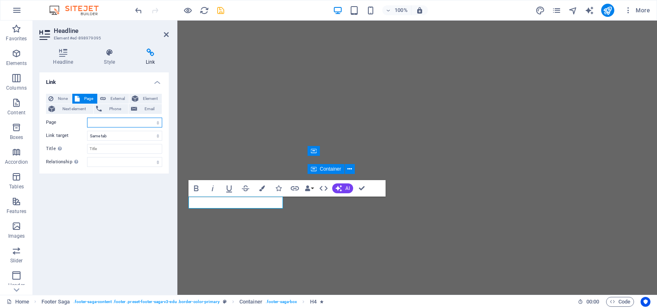
click at [158, 122] on select "Home ifiX Courses ifiX Noticeboard About ifiX Blog Contact ifiX Legal Notice Pr…" at bounding box center [124, 122] width 75 height 10
select select "2"
click at [87, 117] on select "Home ifiX Courses ifiX Noticeboard About ifiX Blog Contact ifiX Legal Notice Pr…" at bounding box center [124, 122] width 75 height 10
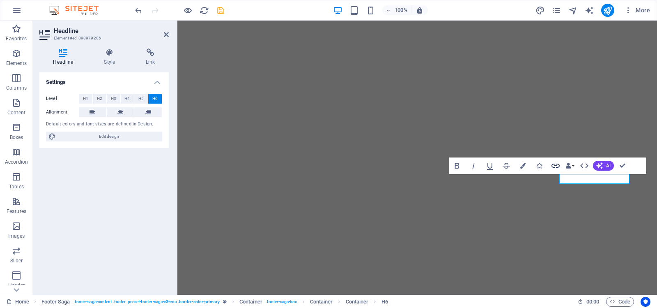
click at [556, 164] on icon "button" at bounding box center [555, 165] width 8 height 4
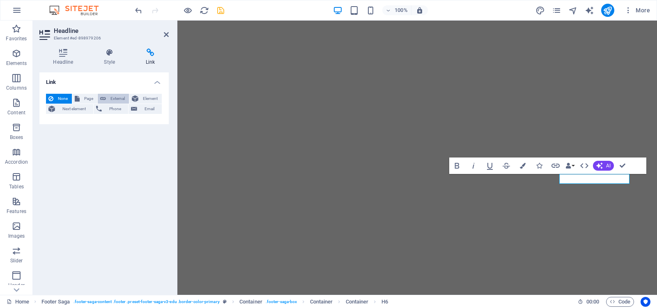
click at [112, 96] on span "External" at bounding box center [117, 99] width 18 height 10
select select "blank"
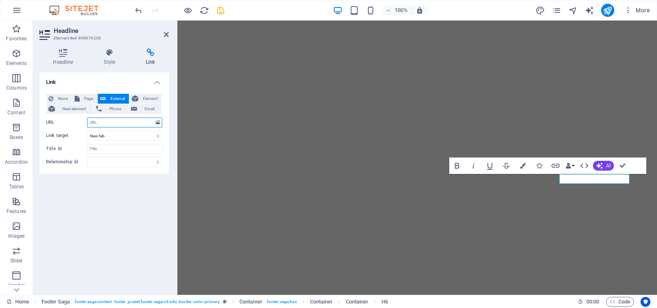
paste input "[URL][DOMAIN_NAME]"
type input "[URL][DOMAIN_NAME]"
click at [157, 135] on select "New tab Same tab Overlay" at bounding box center [124, 136] width 75 height 10
select select "overlay"
click at [87, 131] on select "New tab Same tab Overlay" at bounding box center [124, 136] width 75 height 10
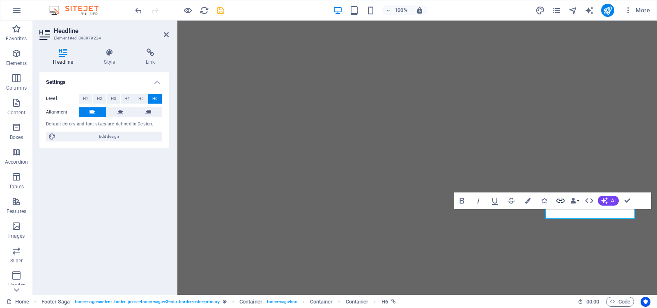
click at [560, 200] on icon "button" at bounding box center [560, 200] width 8 height 4
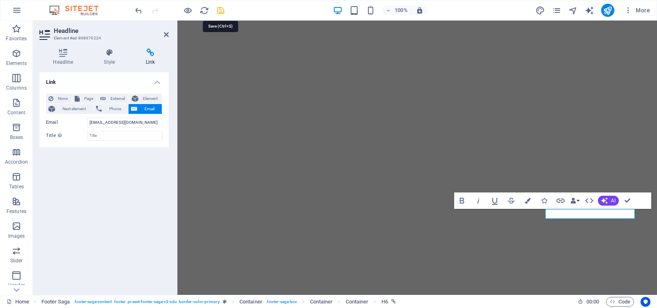
click at [220, 10] on icon "save" at bounding box center [220, 10] width 9 height 9
